Goal: Task Accomplishment & Management: Use online tool/utility

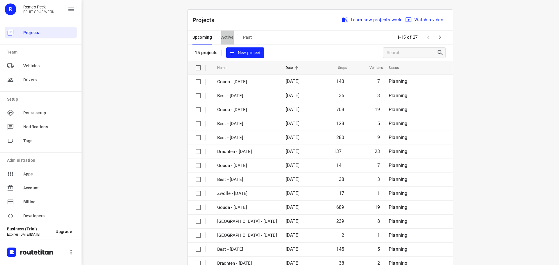
click at [223, 36] on span "Active" at bounding box center [227, 37] width 12 height 7
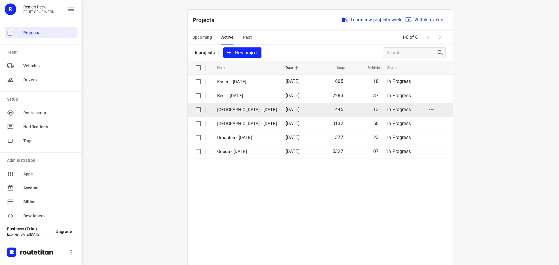
click at [234, 109] on p "[GEOGRAPHIC_DATA] - [DATE]" at bounding box center [247, 110] width 60 height 7
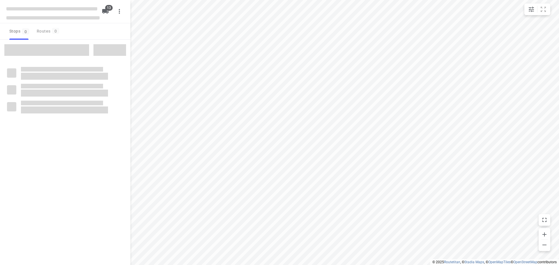
checkbox input "true"
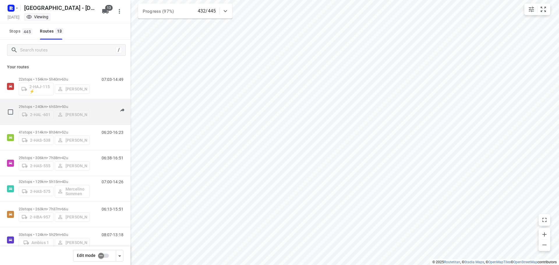
click at [45, 105] on p "29 stops • 240km • 6h53m • 50u" at bounding box center [54, 107] width 71 height 4
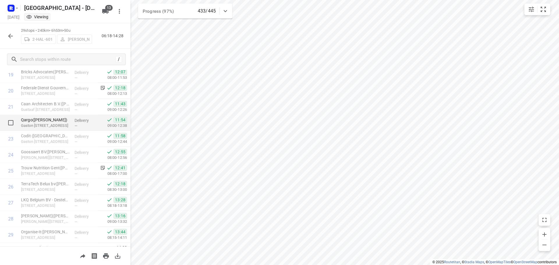
scroll to position [333, 0]
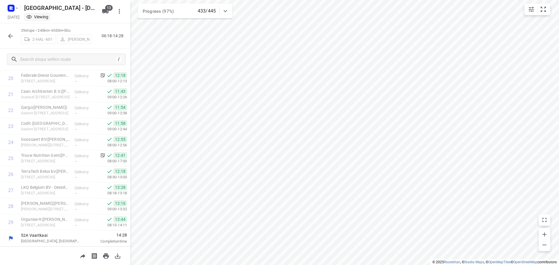
click at [8, 35] on icon "button" at bounding box center [10, 36] width 7 height 7
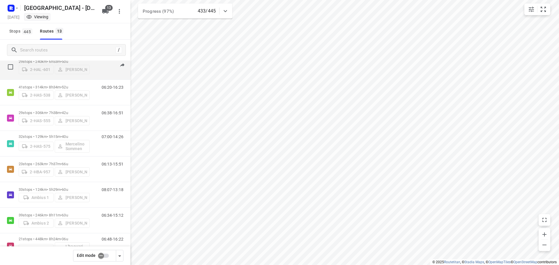
scroll to position [58, 0]
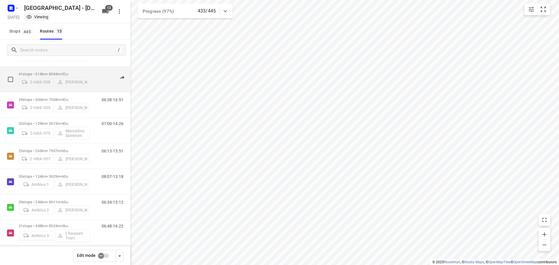
click at [47, 72] on p "41 stops • 314km • 8h34m • 52u" at bounding box center [54, 74] width 71 height 4
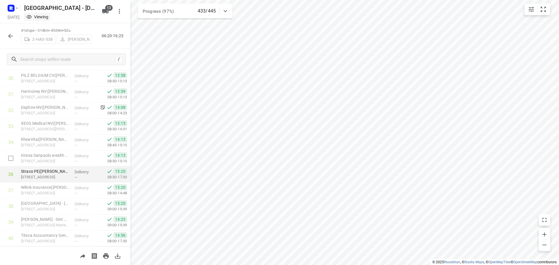
scroll to position [525, 0]
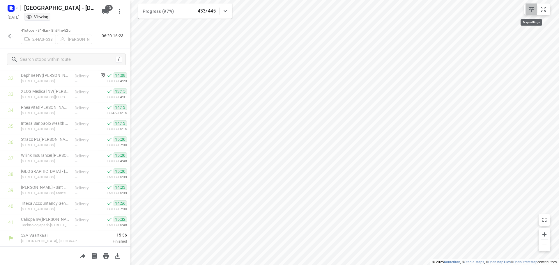
click at [532, 8] on icon "small contained button group" at bounding box center [531, 9] width 7 height 7
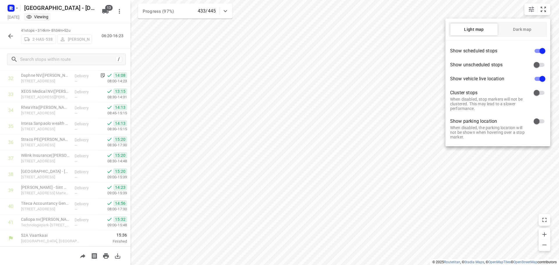
click at [518, 8] on div at bounding box center [279, 132] width 559 height 265
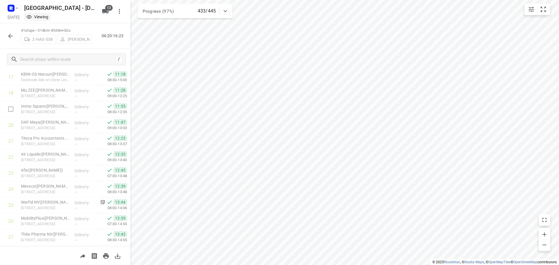
scroll to position [205, 0]
click at [9, 37] on icon "button" at bounding box center [10, 36] width 5 height 5
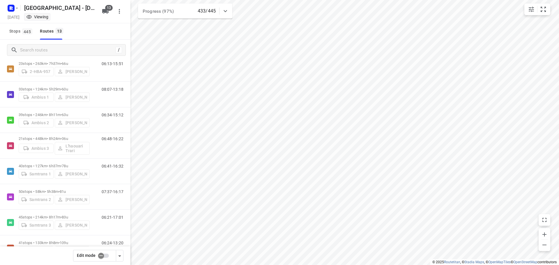
scroll to position [166, 0]
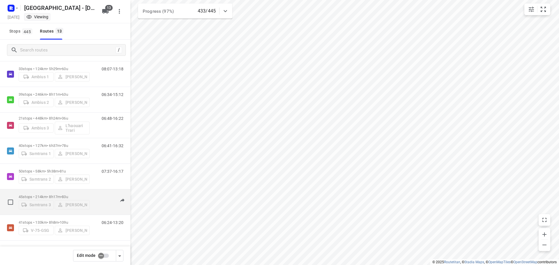
click at [45, 195] on p "45 stops • 214km • 8h17m • 83u" at bounding box center [54, 197] width 71 height 4
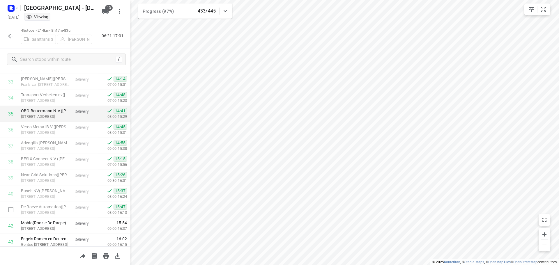
scroll to position [589, 0]
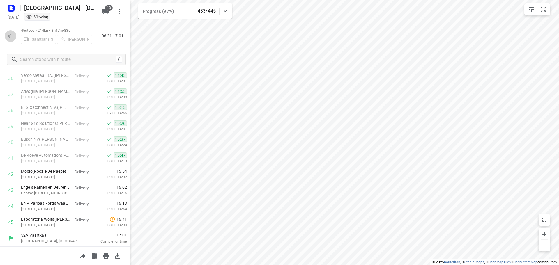
click at [11, 36] on icon "button" at bounding box center [10, 36] width 7 height 7
